Goal: Task Accomplishment & Management: Use online tool/utility

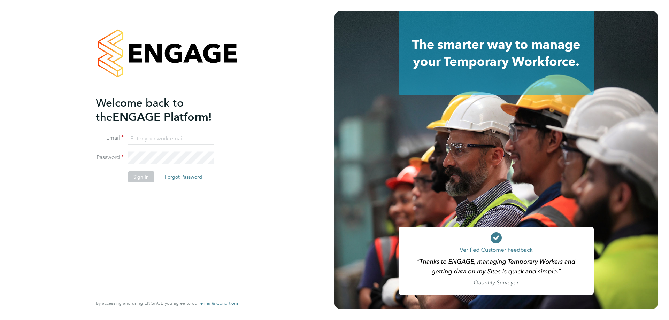
type input "[EMAIL_ADDRESS][DOMAIN_NAME]"
click at [140, 179] on button "Sign In" at bounding box center [141, 176] width 26 height 11
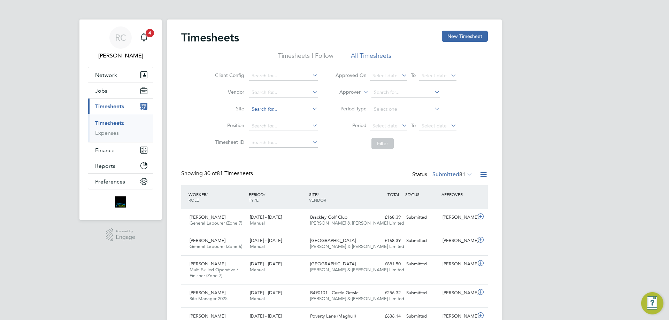
click at [274, 107] on input at bounding box center [283, 109] width 69 height 10
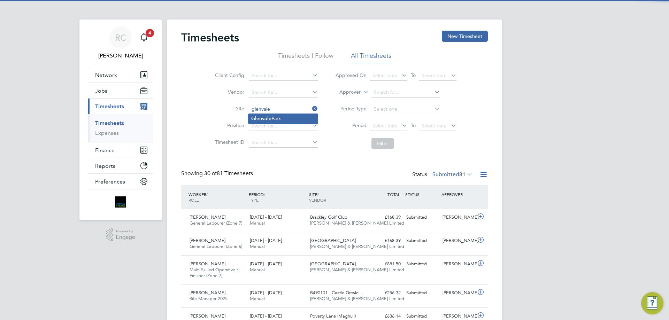
click at [276, 115] on li "Glenvale Park" at bounding box center [282, 118] width 69 height 9
type input "Glenvale Park"
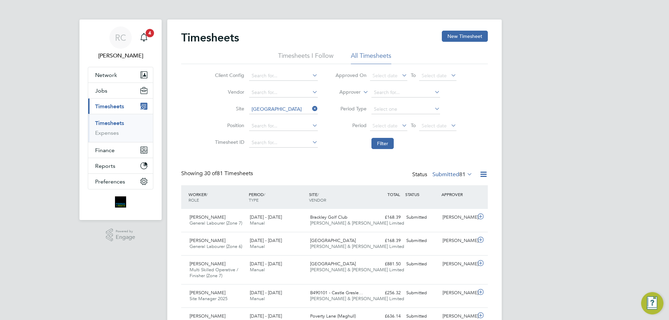
click at [400, 125] on icon at bounding box center [400, 126] width 0 height 10
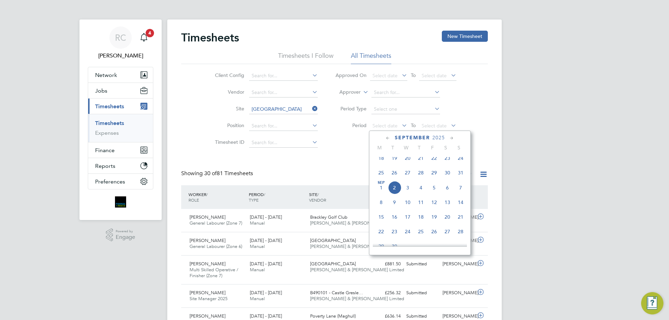
click at [382, 179] on span "25" at bounding box center [380, 172] width 13 height 13
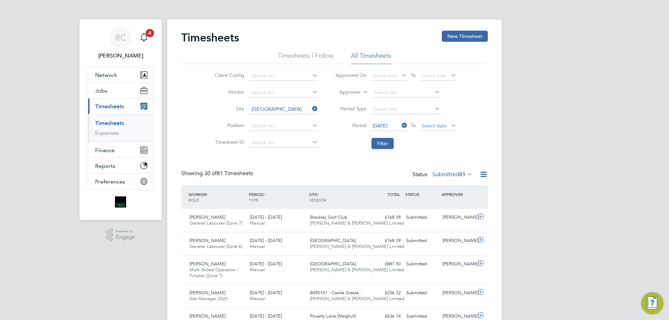
click at [434, 122] on span "Select date" at bounding box center [437, 126] width 37 height 9
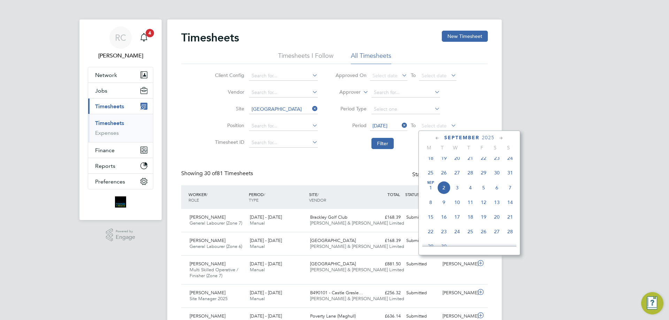
click at [511, 179] on span "31" at bounding box center [509, 172] width 13 height 13
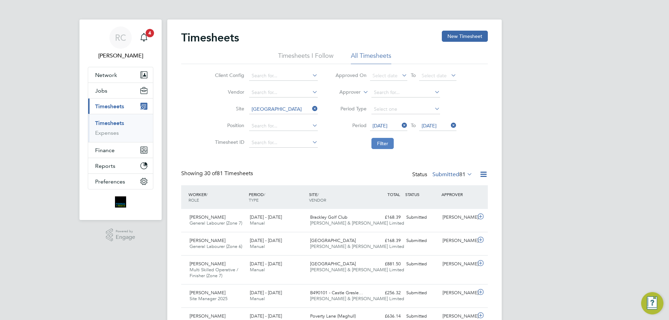
click at [387, 143] on button "Filter" at bounding box center [382, 143] width 22 height 11
